Goal: Task Accomplishment & Management: Use online tool/utility

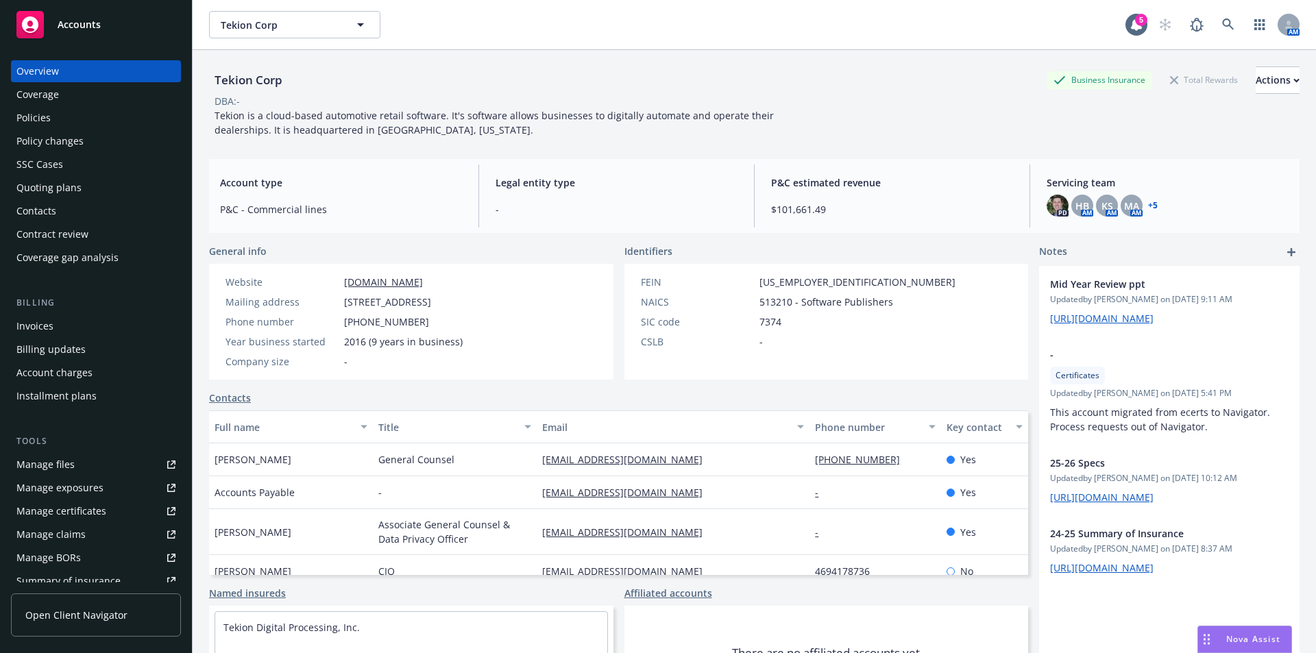
click at [1209, 638] on icon "Drag to move" at bounding box center [1207, 639] width 6 height 11
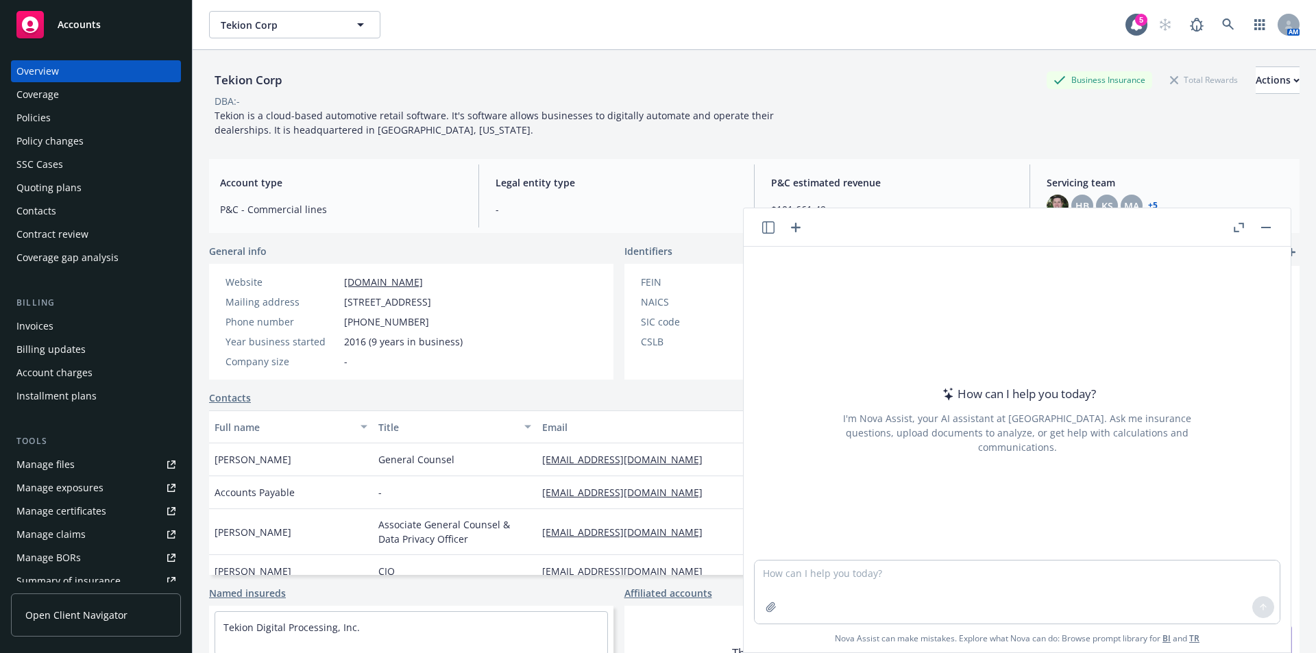
click at [767, 230] on icon "button" at bounding box center [768, 227] width 12 height 12
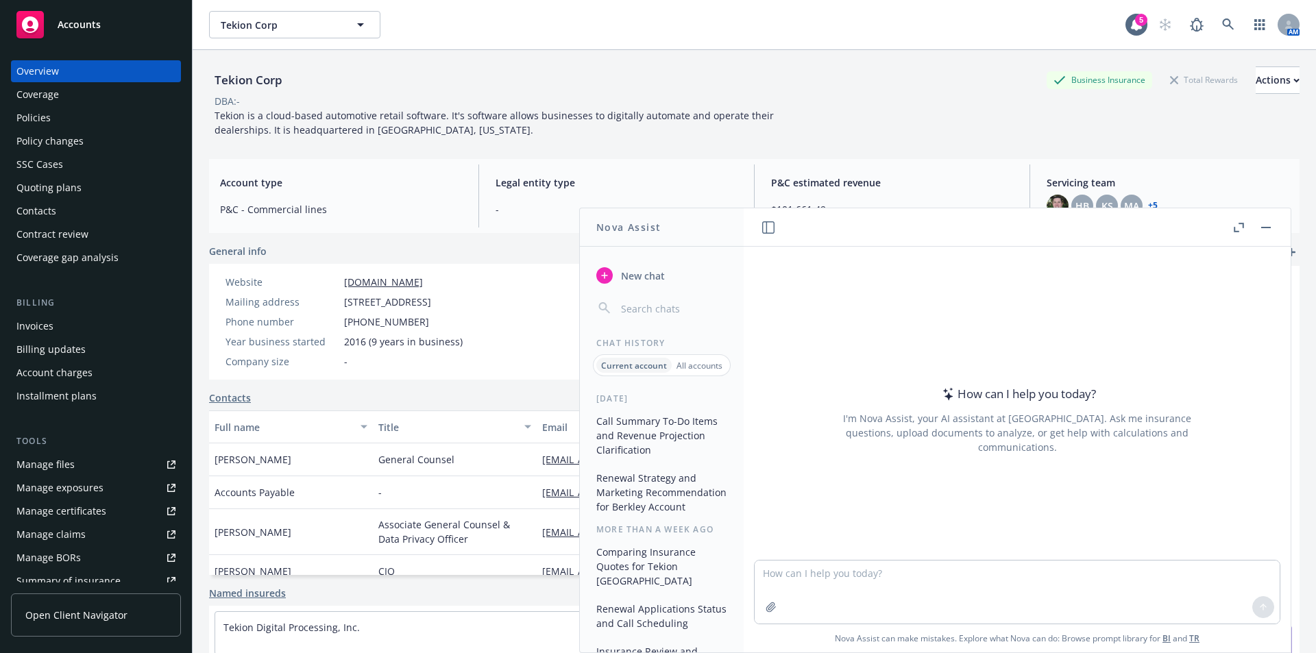
click at [651, 433] on button "Call Summary To-Do Items and Revenue Projection Clarification" at bounding box center [662, 435] width 142 height 51
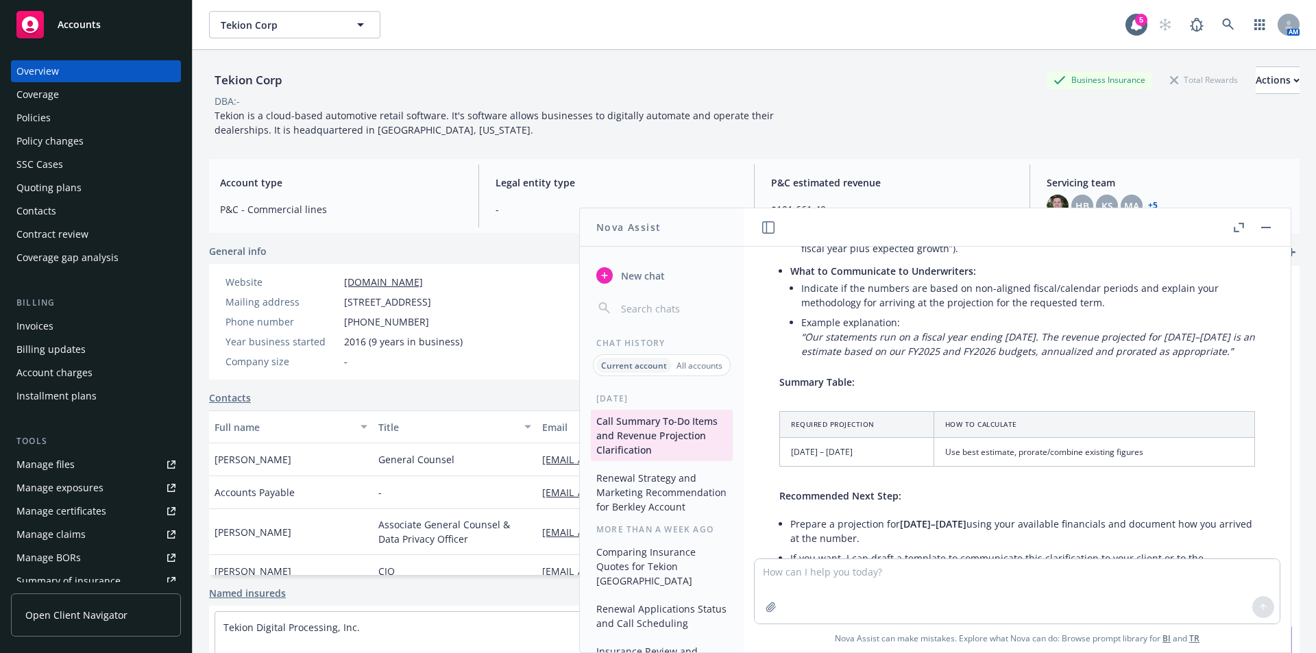
scroll to position [1751, 0]
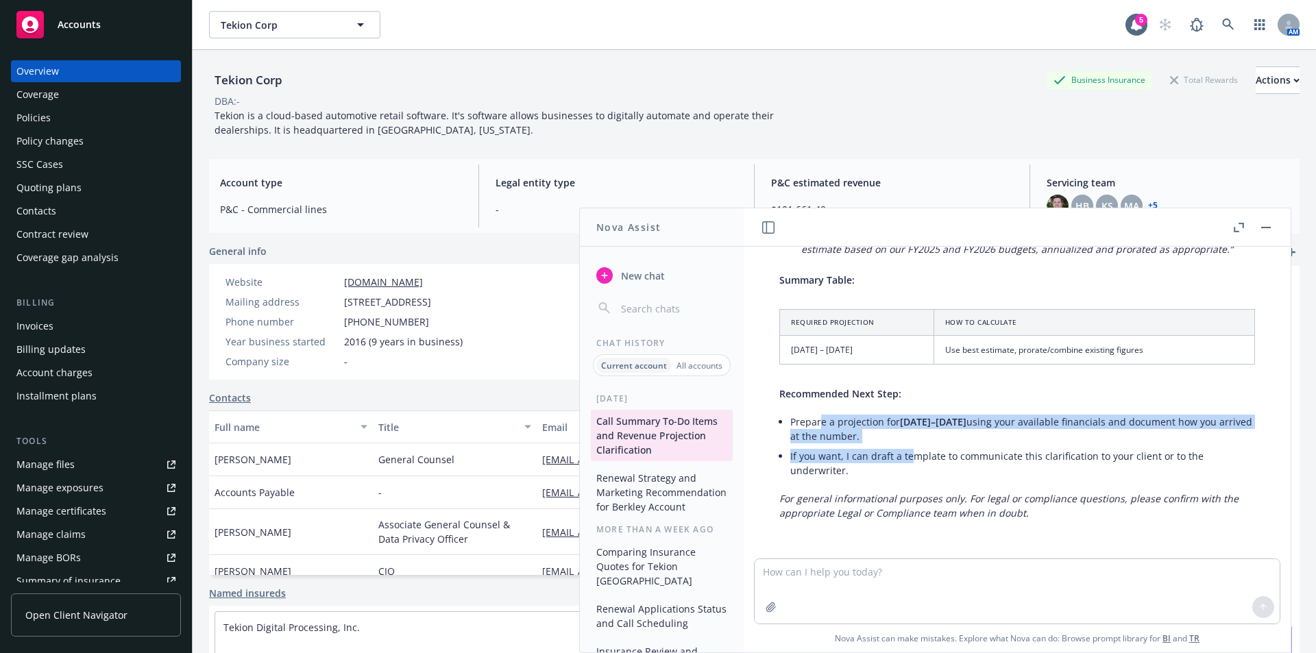
drag, startPoint x: 823, startPoint y: 422, endPoint x: 914, endPoint y: 450, distance: 96.3
click at [914, 450] on ul "Prepare a projection for [DATE]–[DATE] using your available financials and docu…" at bounding box center [1022, 446] width 465 height 69
click at [914, 450] on li "If you want, I can draft a template to communicate this clarification to your c…" at bounding box center [1022, 463] width 465 height 34
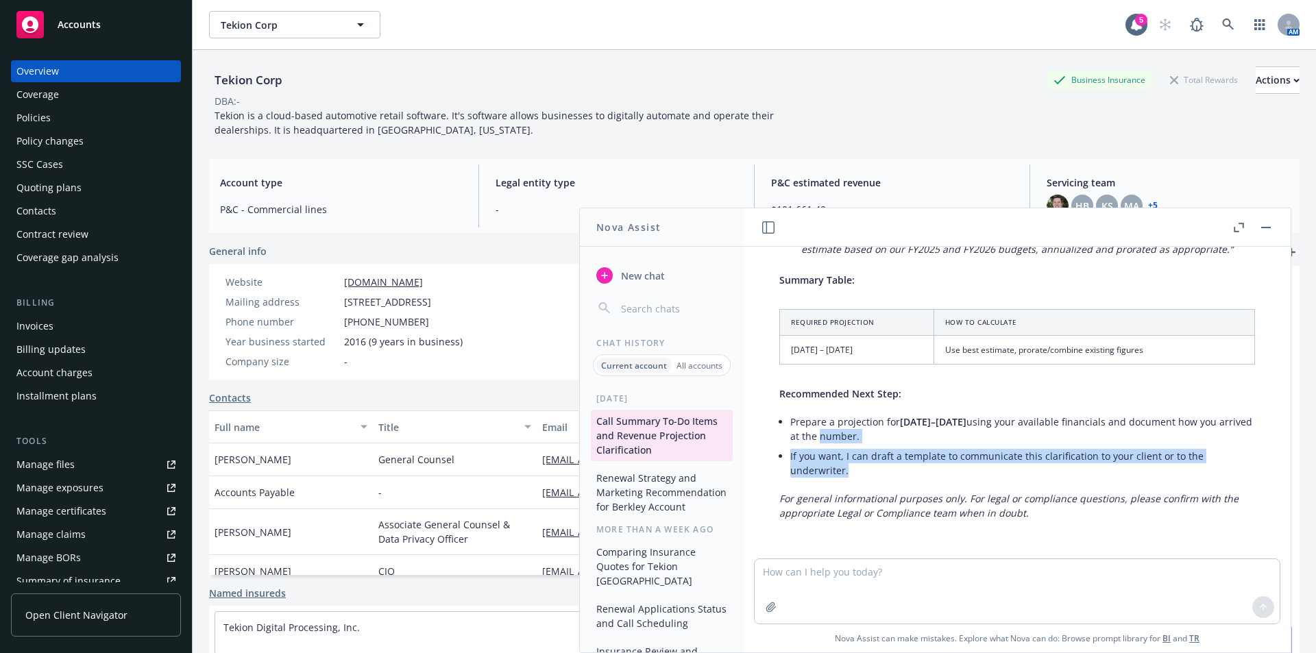
drag, startPoint x: 901, startPoint y: 467, endPoint x: 853, endPoint y: 435, distance: 57.2
click at [856, 436] on ul "Prepare a projection for [DATE]–[DATE] using your available financials and docu…" at bounding box center [1022, 446] width 465 height 69
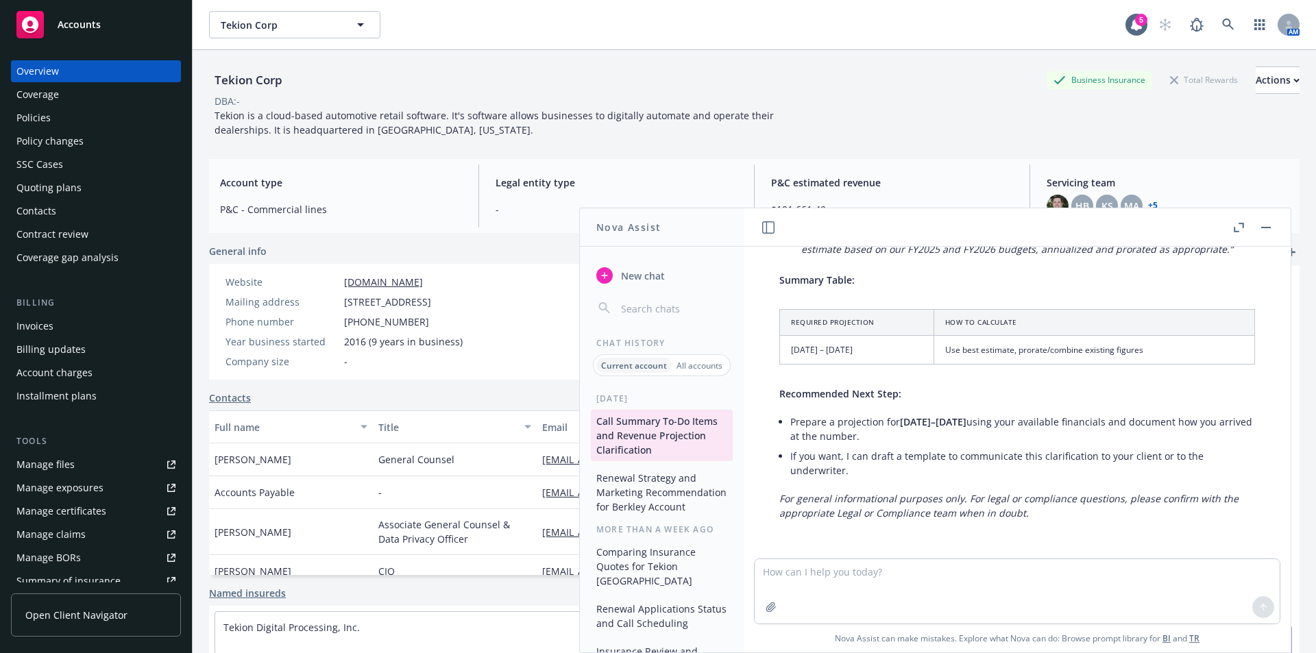
click at [853, 435] on li "Prepare a projection for [DATE]–[DATE] using your available financials and docu…" at bounding box center [1022, 429] width 465 height 34
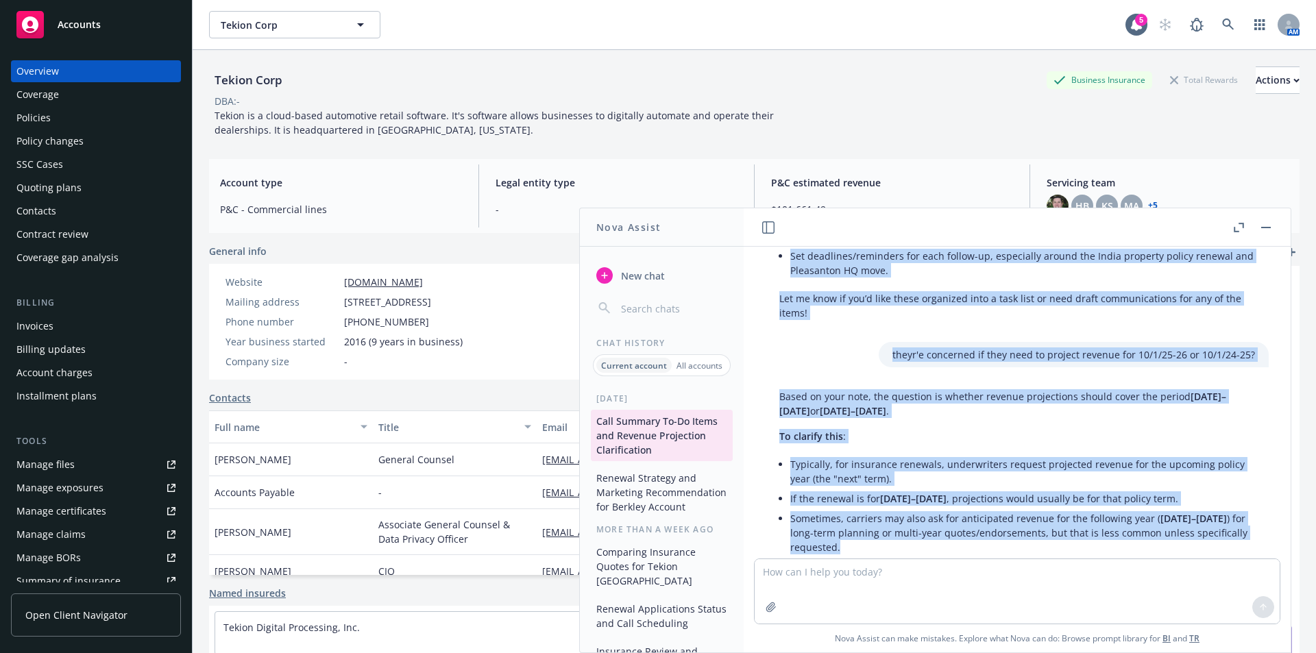
scroll to position [894, 0]
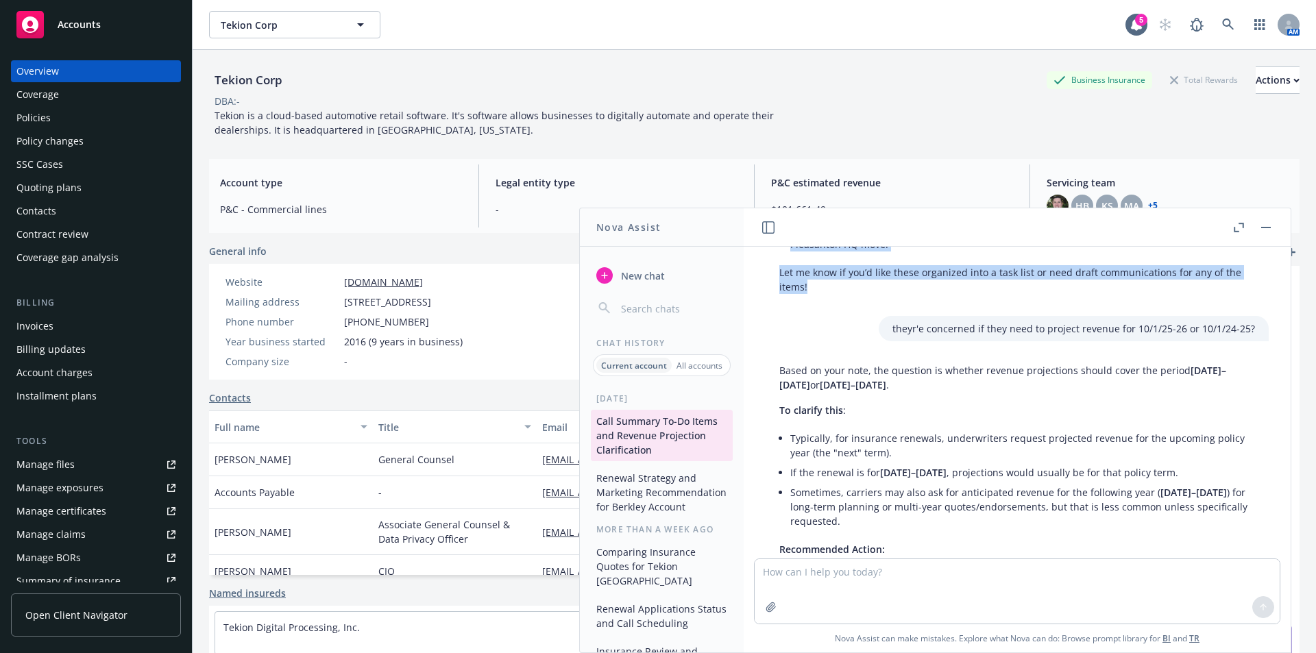
drag, startPoint x: 790, startPoint y: 345, endPoint x: 983, endPoint y: 326, distance: 193.7
copy div "Loremip Dolorsita & CON: Adipisc elits do e temporinc utl etdolore magnaali en …"
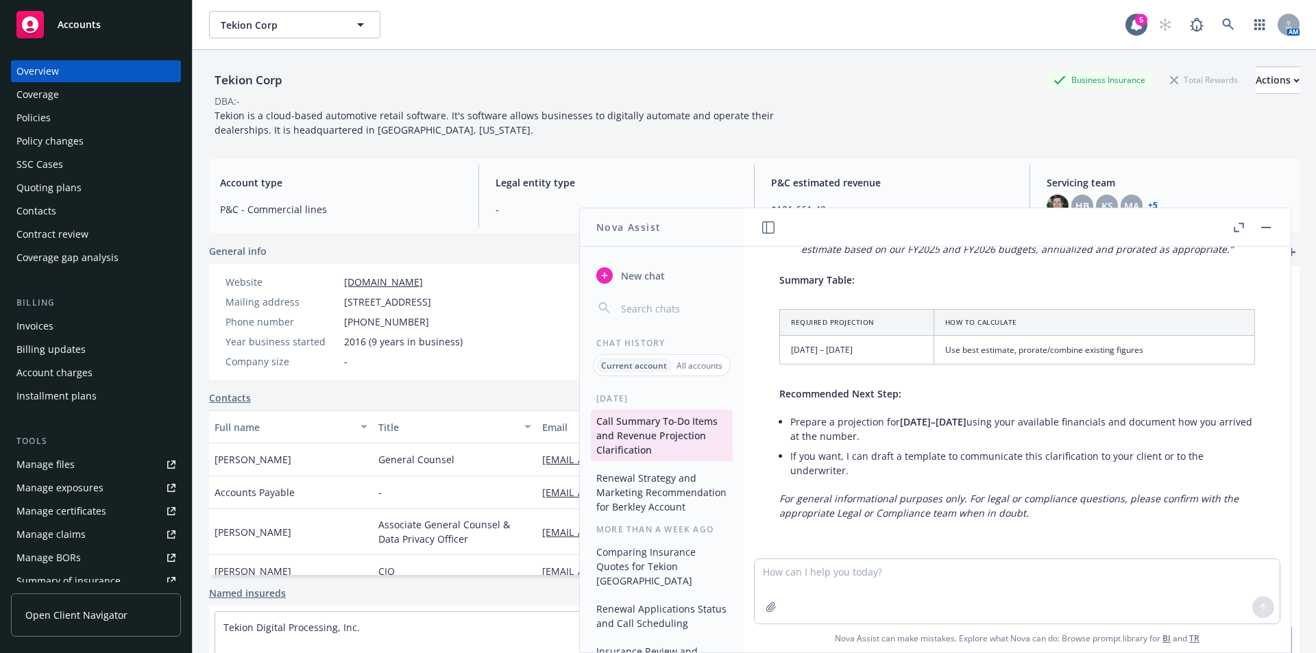
scroll to position [1751, 0]
